Goal: Task Accomplishment & Management: Manage account settings

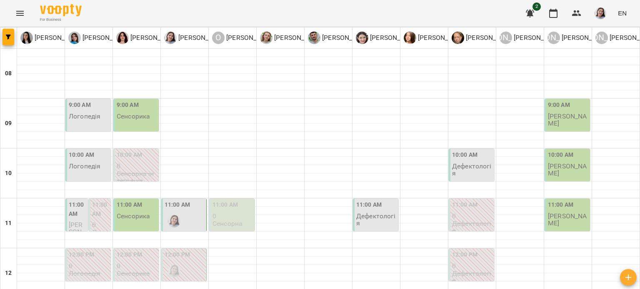
scroll to position [167, 0]
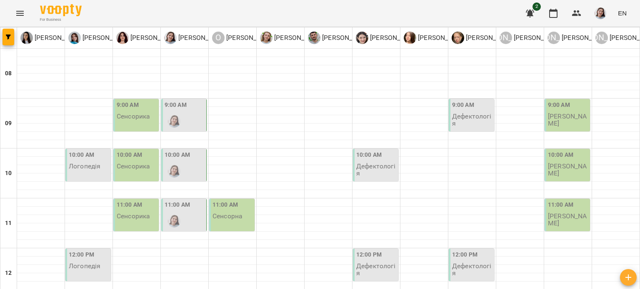
click at [365, 164] on p "Дефектологія" at bounding box center [376, 170] width 40 height 15
click at [184, 118] on div "9:00 AM" at bounding box center [184, 116] width 40 height 30
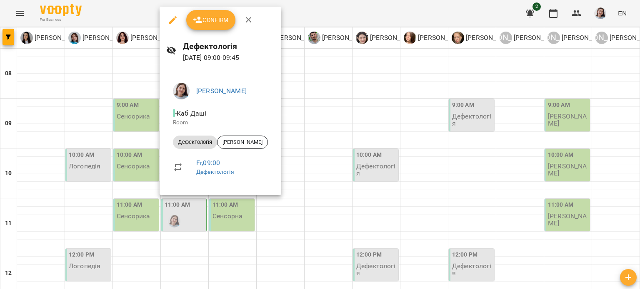
click at [274, 123] on li "- [GEOGRAPHIC_DATA]" at bounding box center [220, 118] width 108 height 30
click at [304, 124] on div at bounding box center [320, 144] width 640 height 289
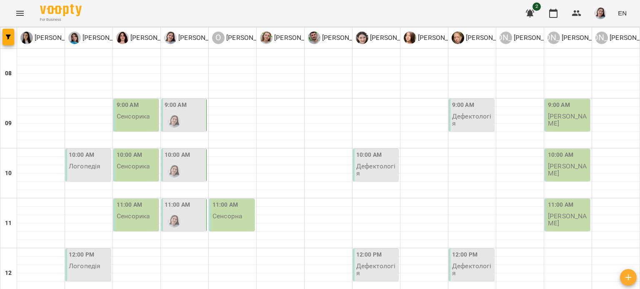
click at [187, 157] on label "10:00 AM" at bounding box center [176, 155] width 25 height 9
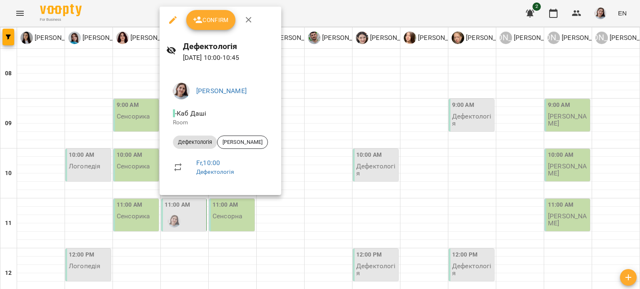
click at [283, 134] on div at bounding box center [320, 144] width 640 height 289
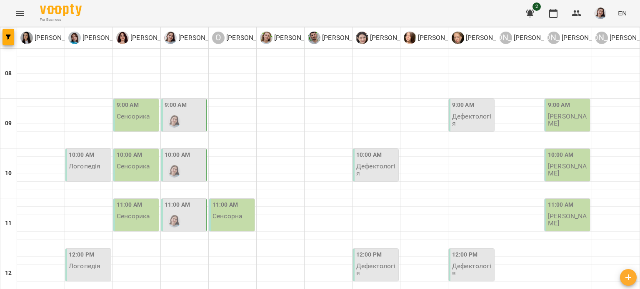
click at [173, 212] on div at bounding box center [173, 221] width 19 height 19
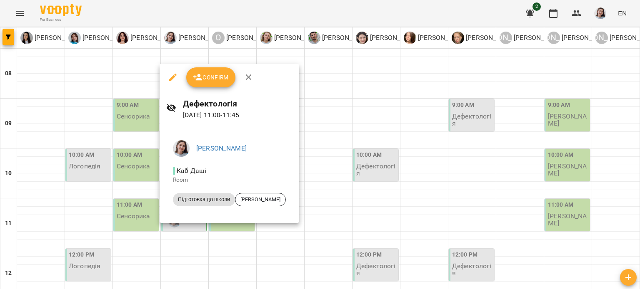
click at [339, 124] on div at bounding box center [320, 144] width 640 height 289
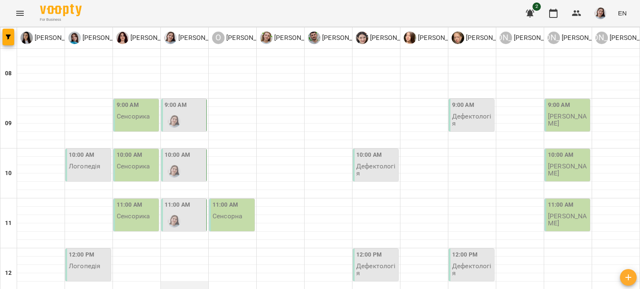
scroll to position [208, 0]
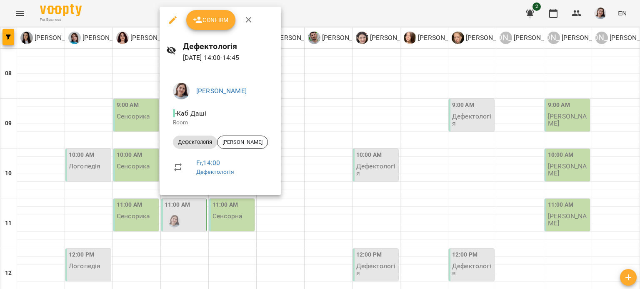
click at [323, 137] on div at bounding box center [320, 144] width 640 height 289
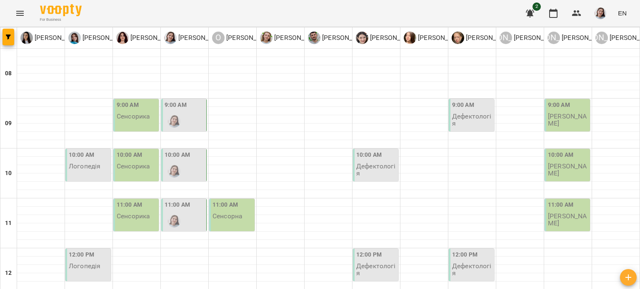
scroll to position [291, 0]
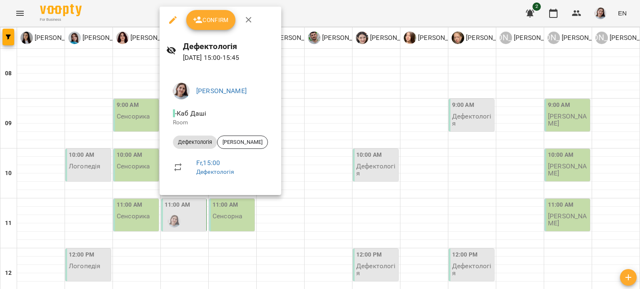
click at [314, 128] on div at bounding box center [320, 144] width 640 height 289
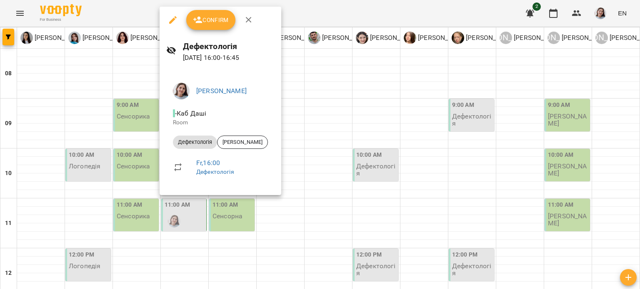
click at [323, 129] on div at bounding box center [320, 144] width 640 height 289
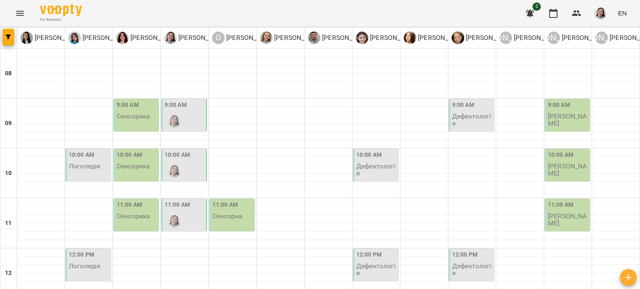
scroll to position [42, 0]
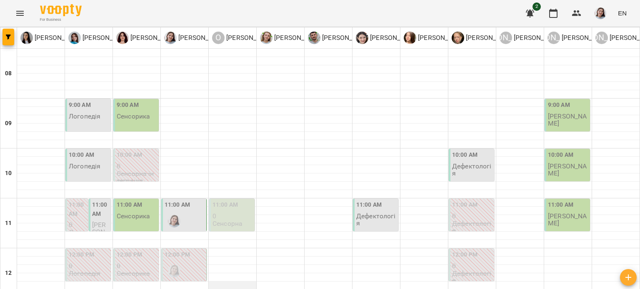
scroll to position [83, 0]
click at [172, 215] on img "Дарія Тріпадуш" at bounding box center [174, 221] width 12 height 12
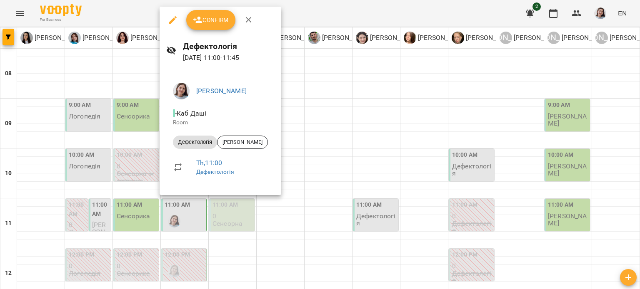
click at [304, 143] on div at bounding box center [320, 144] width 640 height 289
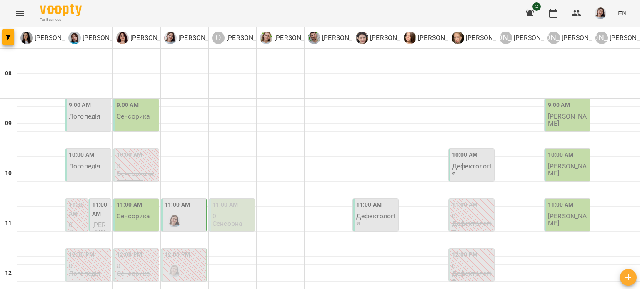
click at [195, 201] on div "11:00 AM" at bounding box center [184, 216] width 40 height 30
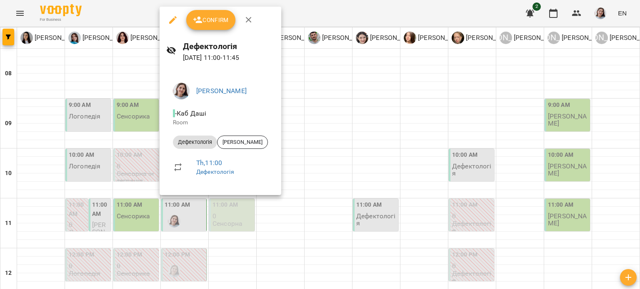
click at [324, 135] on div at bounding box center [320, 144] width 640 height 289
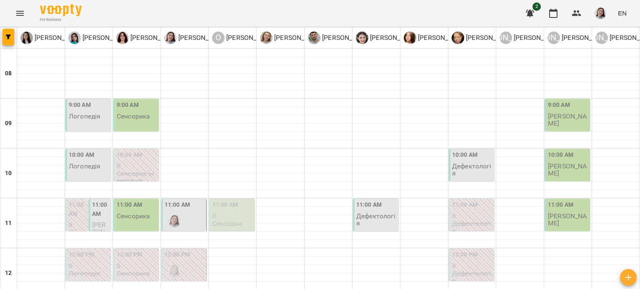
scroll to position [125, 0]
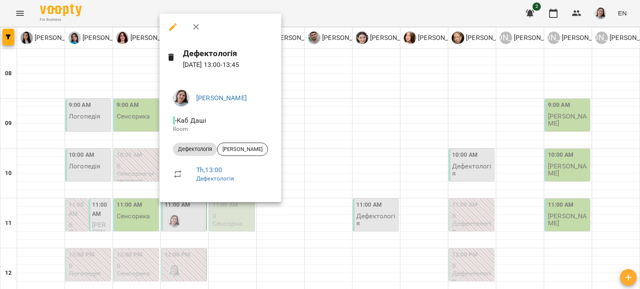
click at [307, 133] on div at bounding box center [320, 144] width 640 height 289
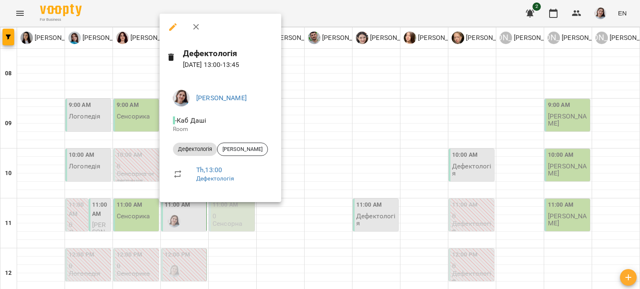
click at [308, 148] on div at bounding box center [320, 144] width 640 height 289
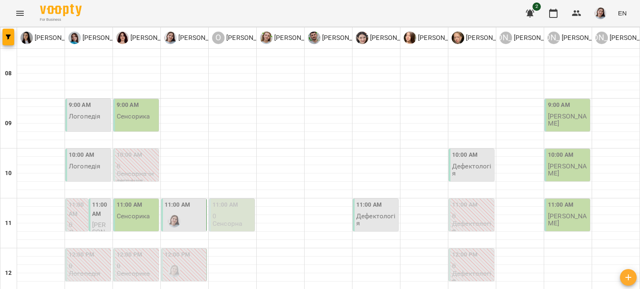
scroll to position [250, 0]
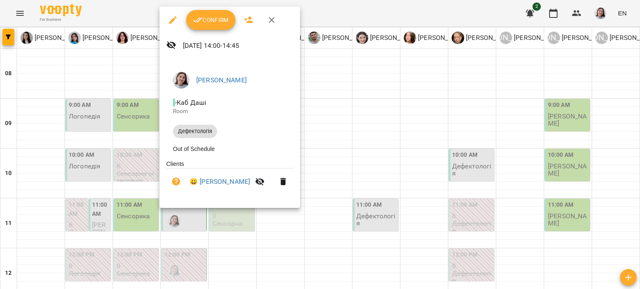
click at [319, 134] on div at bounding box center [320, 144] width 640 height 289
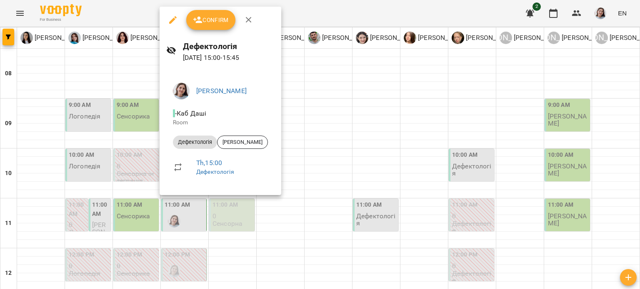
click at [309, 127] on div at bounding box center [320, 144] width 640 height 289
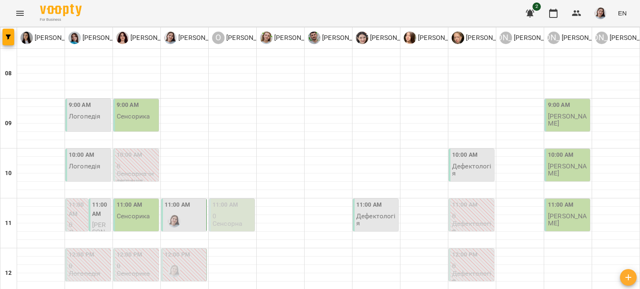
scroll to position [208, 0]
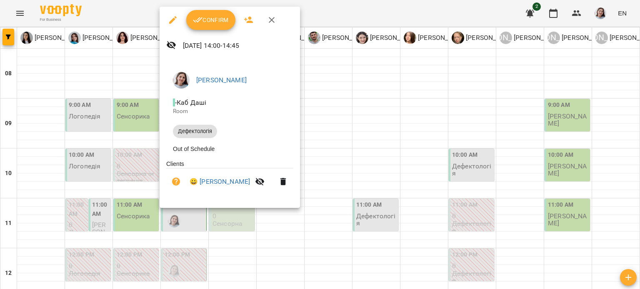
click at [328, 118] on div at bounding box center [320, 144] width 640 height 289
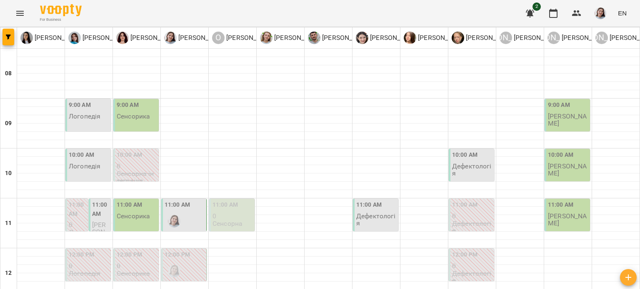
scroll to position [42, 0]
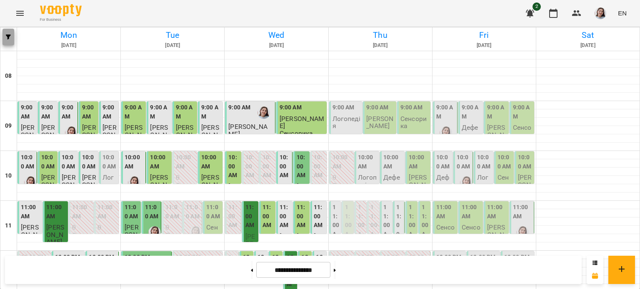
click at [12, 38] on span "button" at bounding box center [8, 37] width 12 height 5
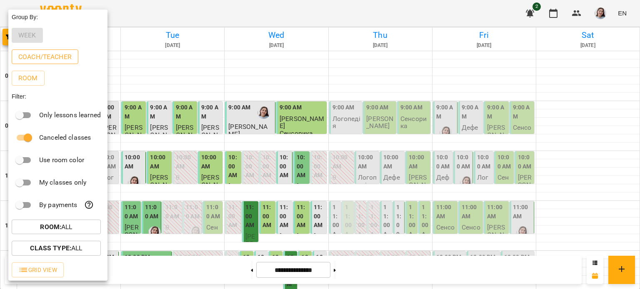
click at [34, 60] on p "Coach/Teacher" at bounding box center [44, 57] width 53 height 10
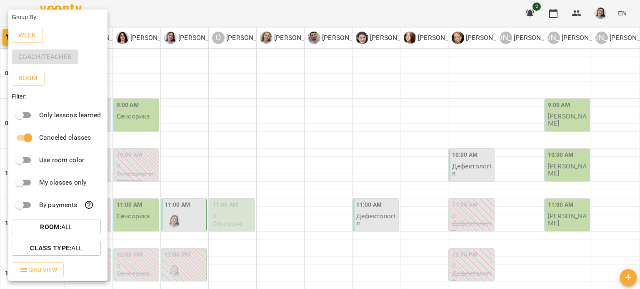
click at [222, 75] on div at bounding box center [320, 144] width 640 height 289
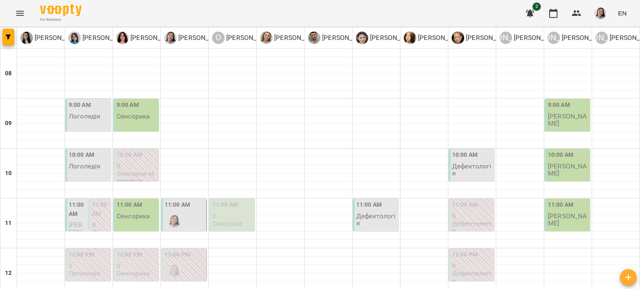
scroll to position [125, 0]
click at [185, 201] on div "11:00 AM" at bounding box center [176, 206] width 25 height 11
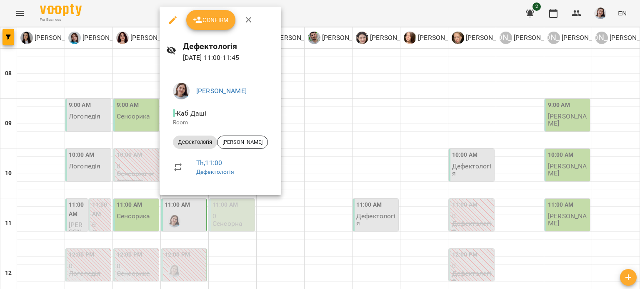
click at [302, 102] on div at bounding box center [320, 144] width 640 height 289
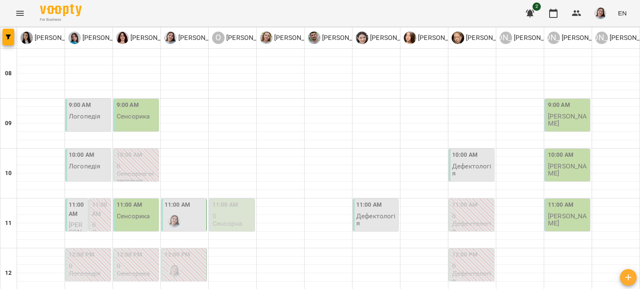
scroll to position [0, 0]
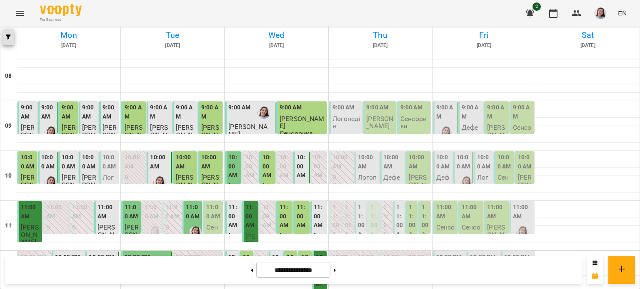
click at [10, 36] on icon "button" at bounding box center [8, 37] width 5 height 5
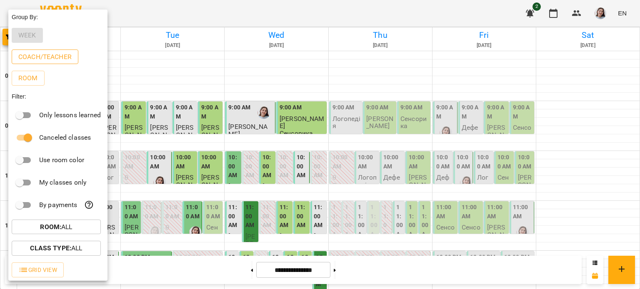
click at [32, 51] on button "Coach/Teacher" at bounding box center [45, 57] width 67 height 15
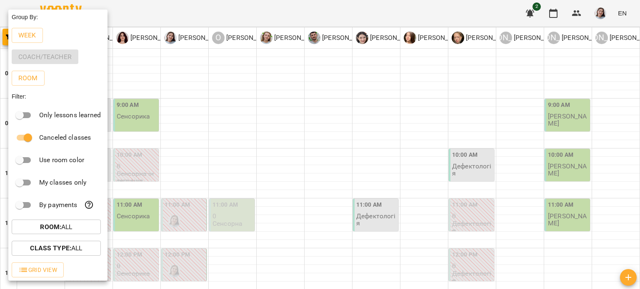
click at [269, 106] on div at bounding box center [320, 144] width 640 height 289
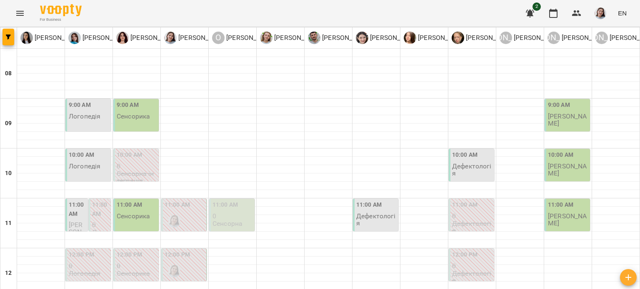
scroll to position [83, 0]
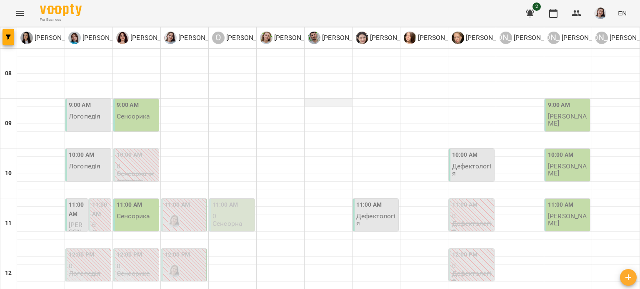
click at [320, 105] on div at bounding box center [327, 103] width 47 height 8
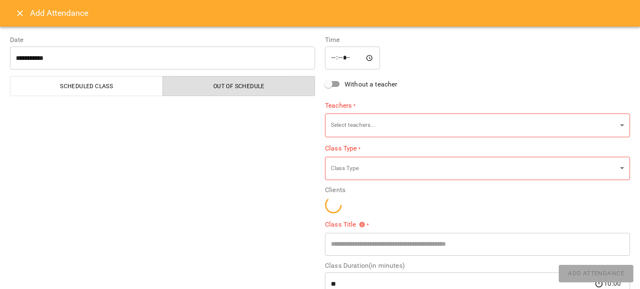
type input "**********"
type input "**"
type input "**********"
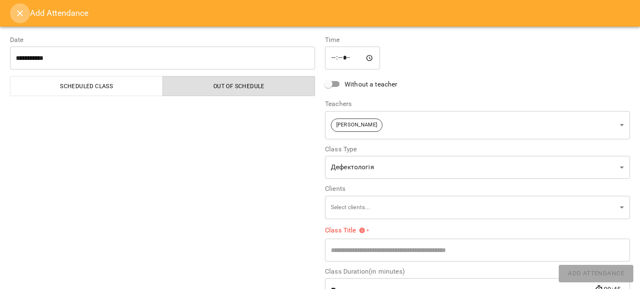
click at [20, 16] on icon "Close" at bounding box center [20, 13] width 10 height 10
